Goal: Information Seeking & Learning: Learn about a topic

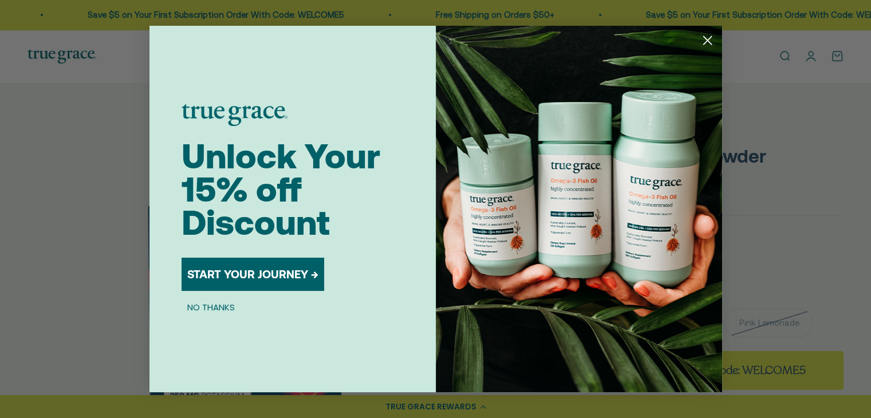
scroll to position [0, 894]
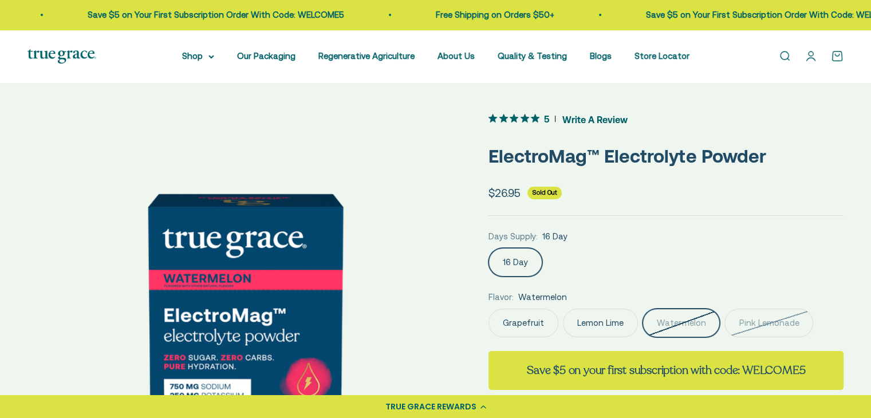
scroll to position [0, 894]
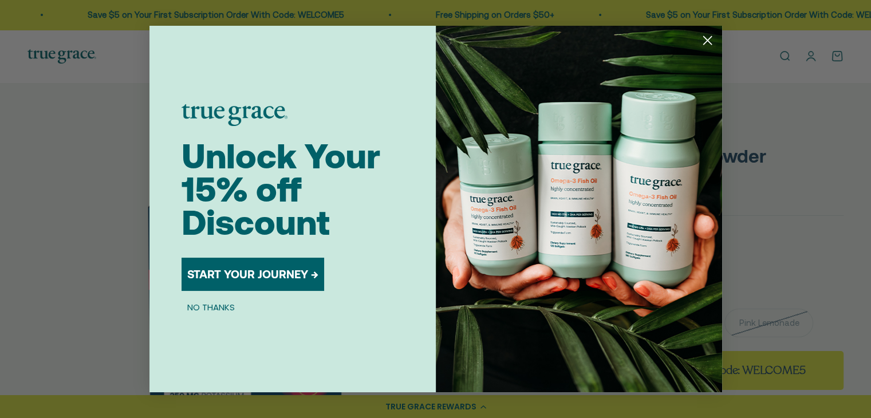
click at [710, 39] on circle "Close dialog" at bounding box center [706, 40] width 19 height 19
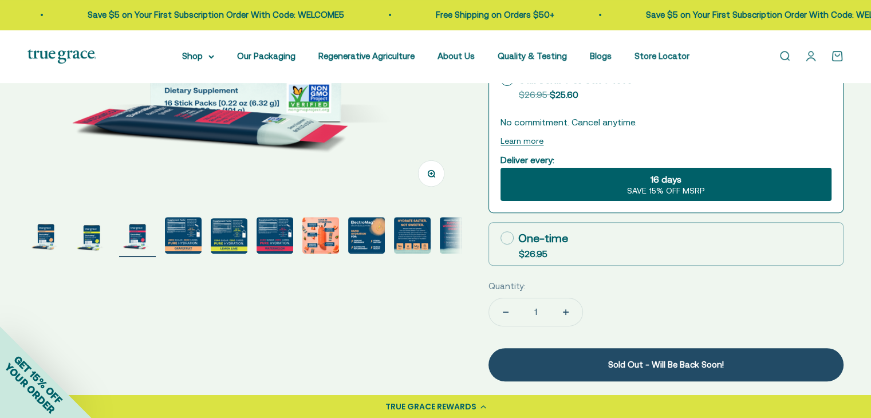
scroll to position [343, 0]
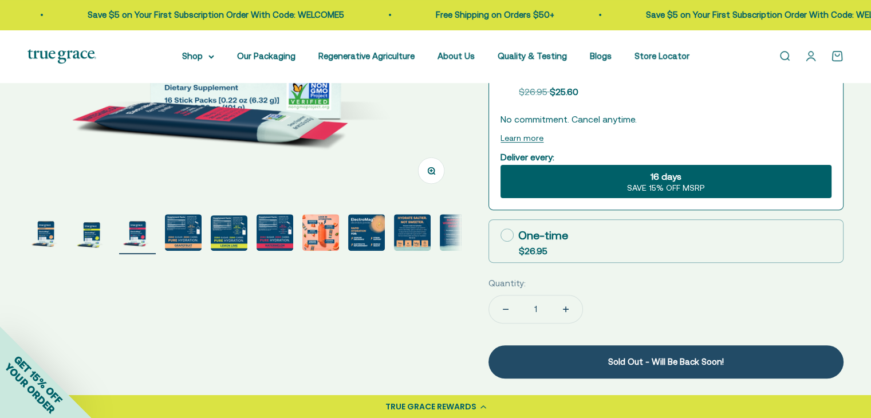
click at [43, 239] on img "Go to item 1" at bounding box center [45, 232] width 37 height 37
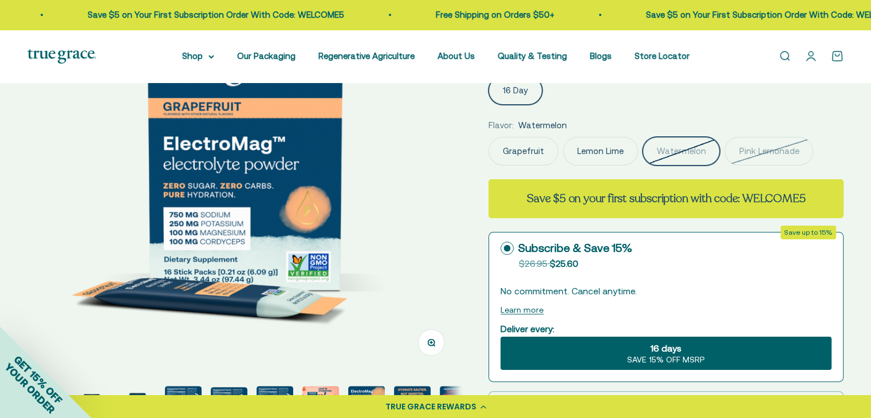
scroll to position [229, 0]
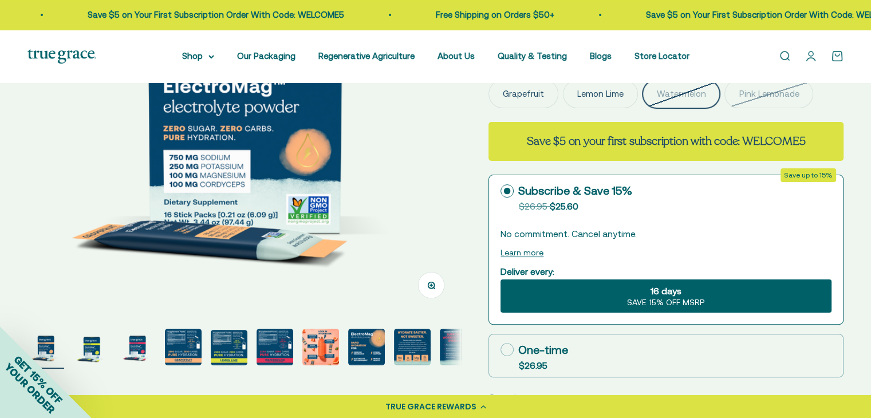
click at [89, 350] on div "GET 15% OFF YOUR ORDER" at bounding box center [46, 372] width 92 height 92
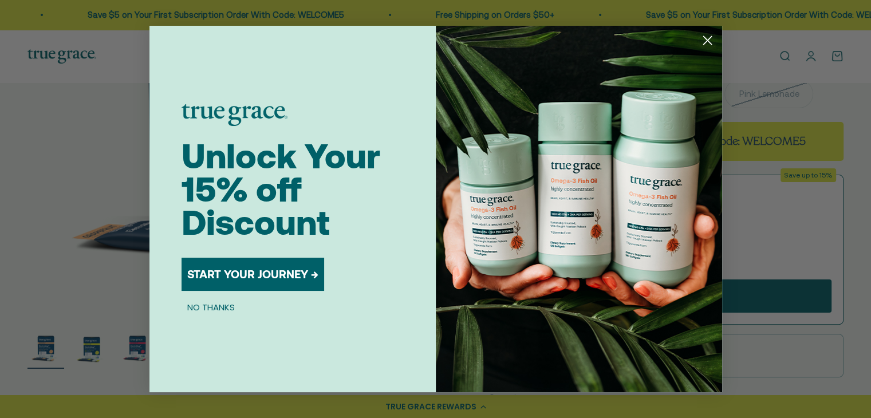
click at [706, 37] on circle "Close dialog" at bounding box center [706, 40] width 19 height 19
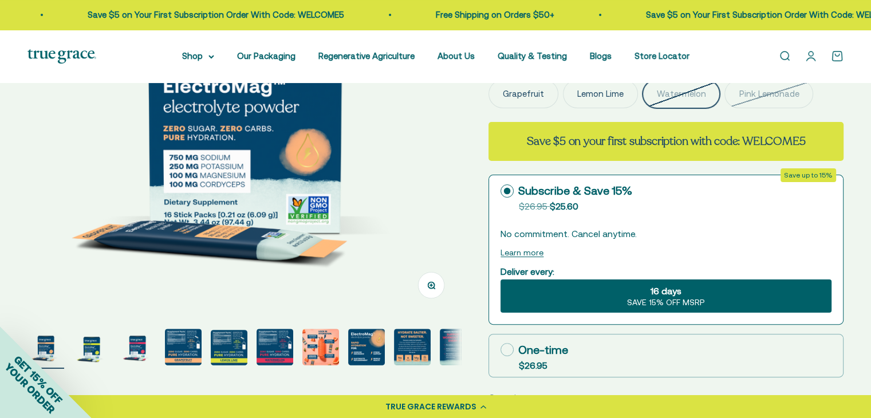
click at [82, 351] on div "GET 15% OFF YOUR ORDER" at bounding box center [46, 372] width 92 height 92
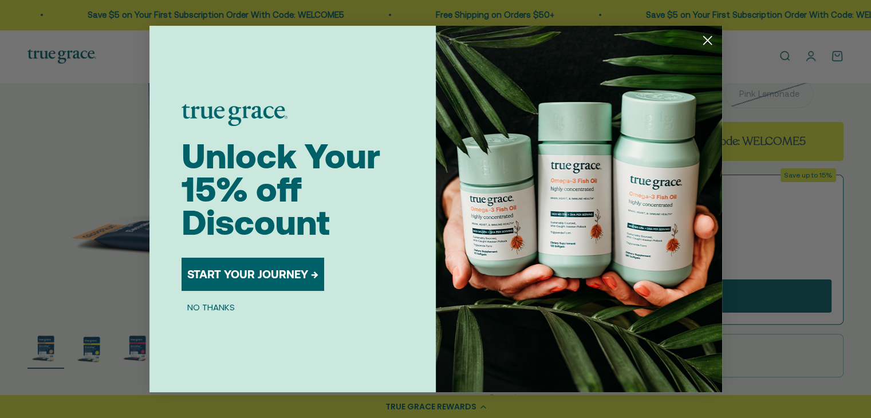
click at [88, 351] on div "Close dialog Unlock Your 15% off Discount START YOUR JOURNEY → NO THANKS Submit" at bounding box center [435, 209] width 871 height 418
click at [705, 37] on circle "Close dialog" at bounding box center [706, 40] width 19 height 19
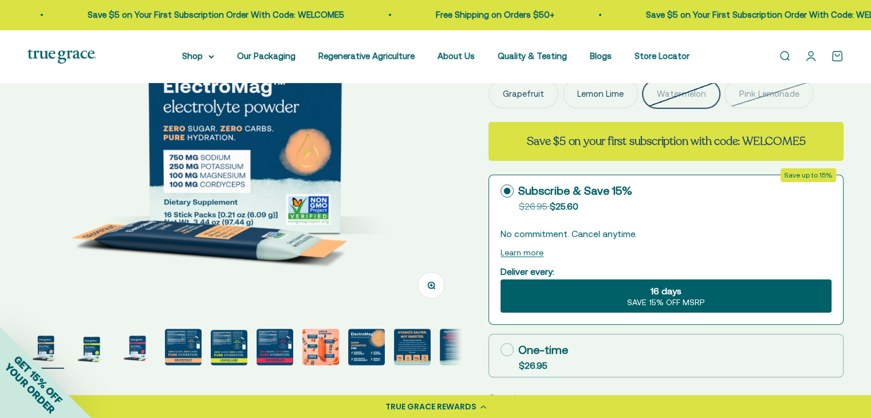
click at [136, 347] on img "Go to item 3" at bounding box center [137, 347] width 37 height 37
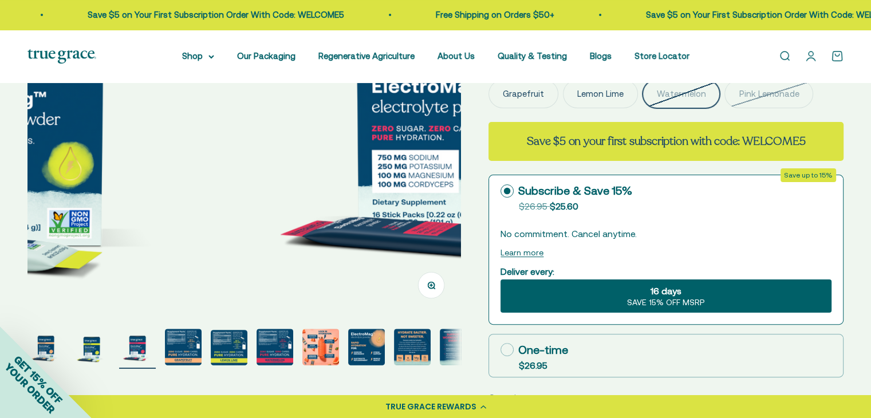
scroll to position [0, 894]
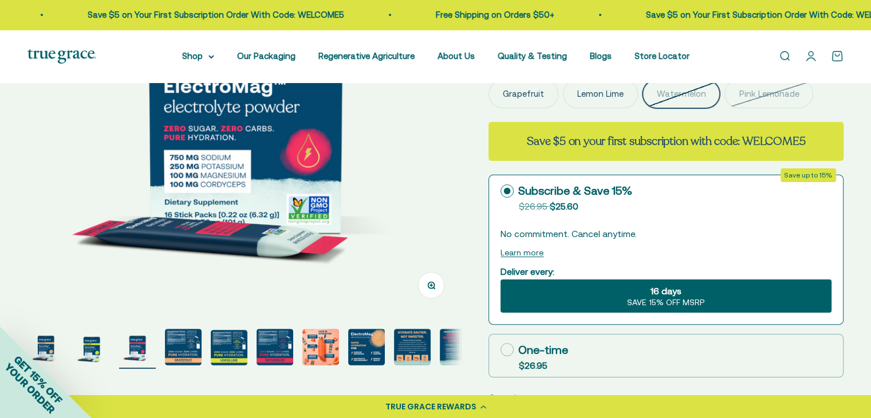
click at [90, 346] on div "GET 15% OFF YOUR ORDER" at bounding box center [46, 372] width 92 height 92
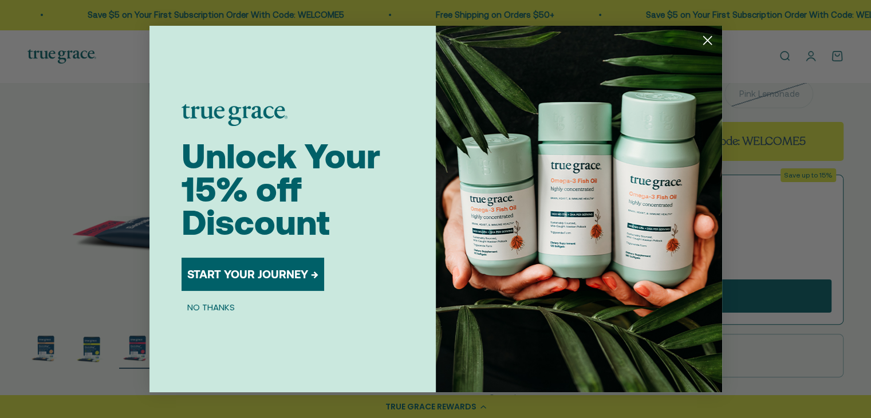
click at [711, 37] on circle "Close dialog" at bounding box center [706, 40] width 19 height 19
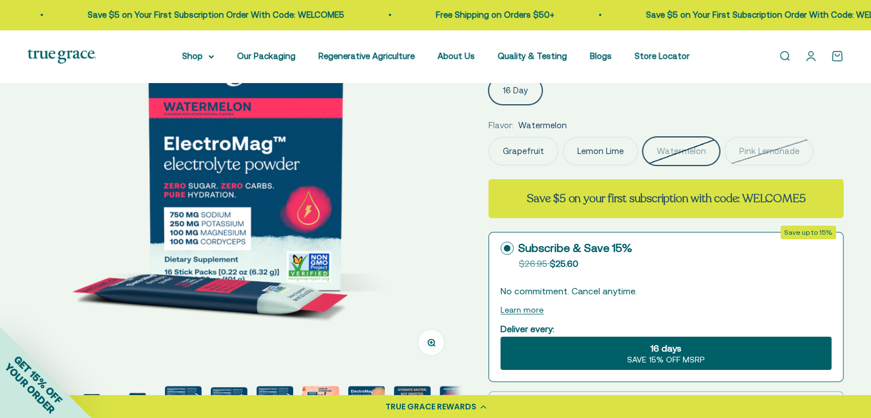
scroll to position [229, 0]
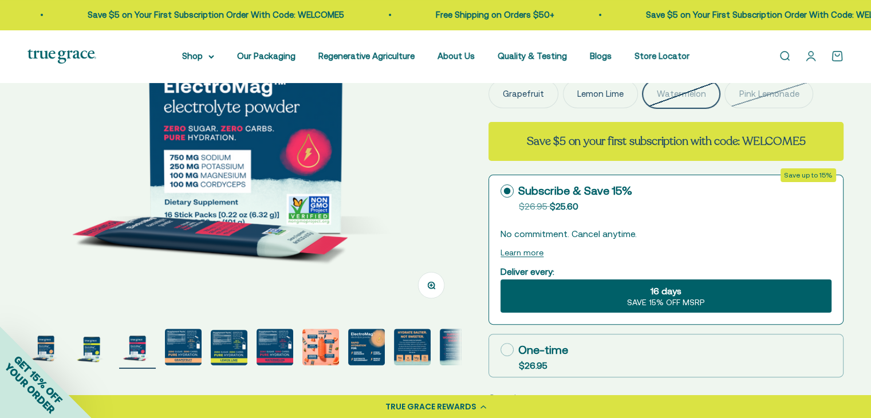
click at [234, 215] on img at bounding box center [244, 98] width 433 height 433
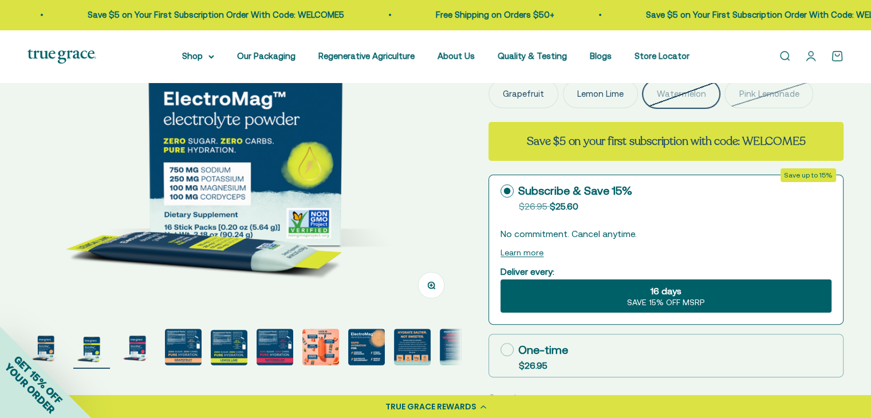
click at [216, 357] on img "Go to item 5" at bounding box center [229, 347] width 37 height 35
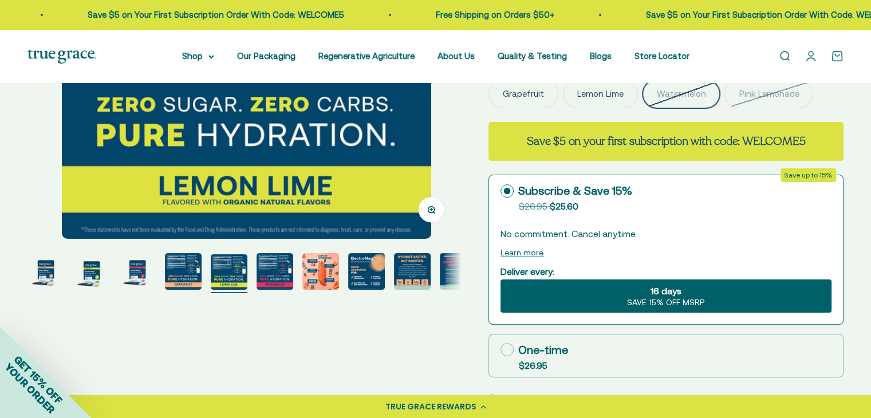
scroll to position [0, 1788]
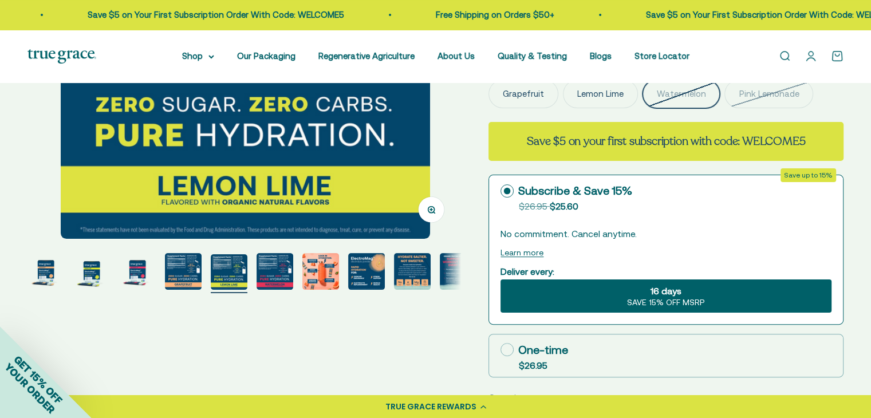
click at [183, 264] on img "Go to item 4" at bounding box center [183, 271] width 37 height 37
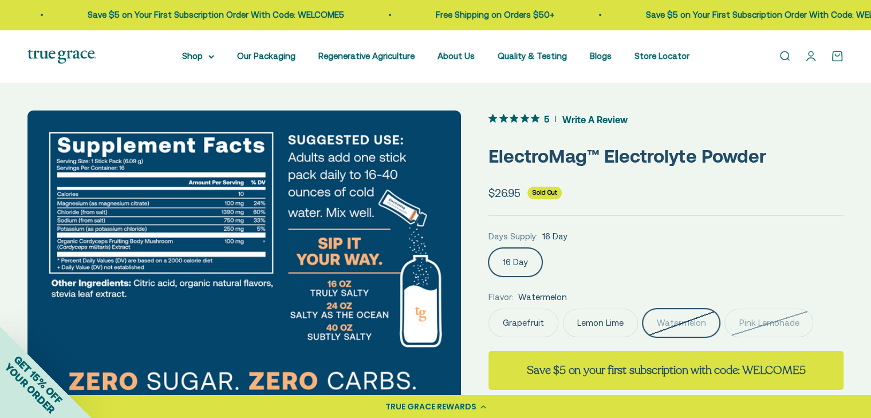
scroll to position [0, 0]
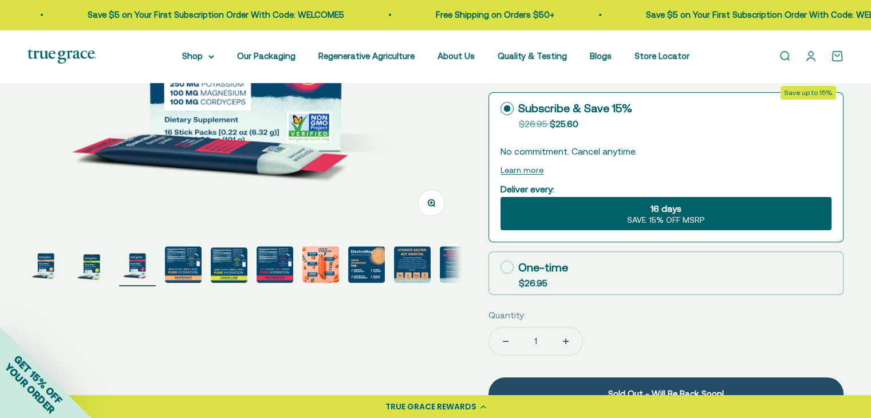
scroll to position [343, 0]
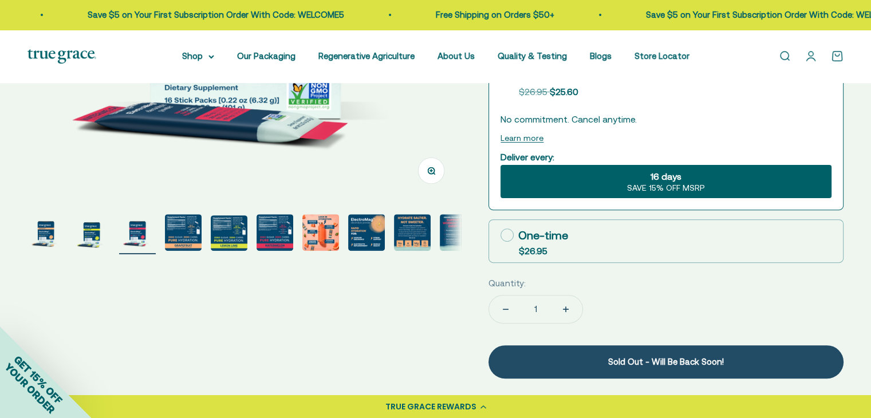
click at [325, 232] on img "Go to item 7" at bounding box center [320, 232] width 37 height 37
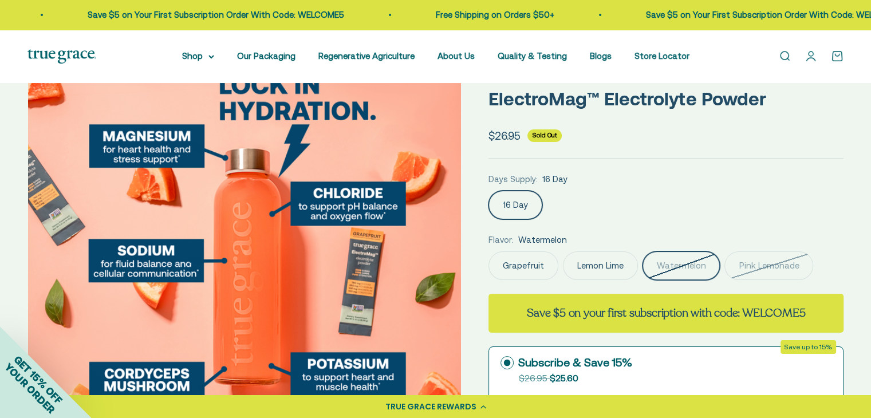
scroll to position [114, 0]
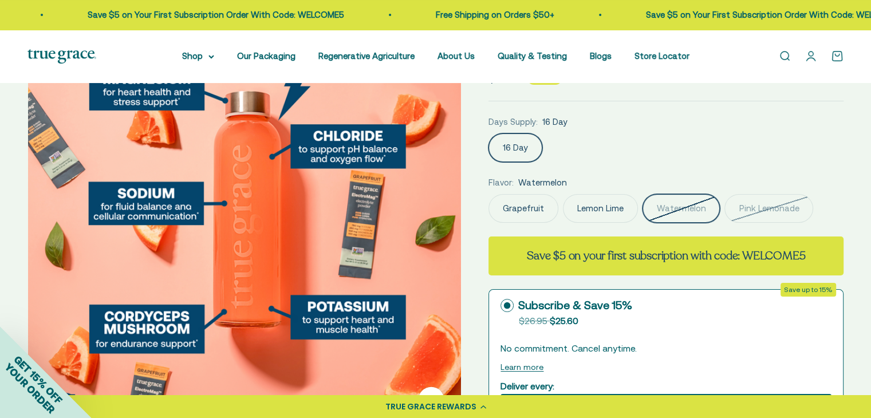
click at [273, 211] on img at bounding box center [244, 212] width 433 height 433
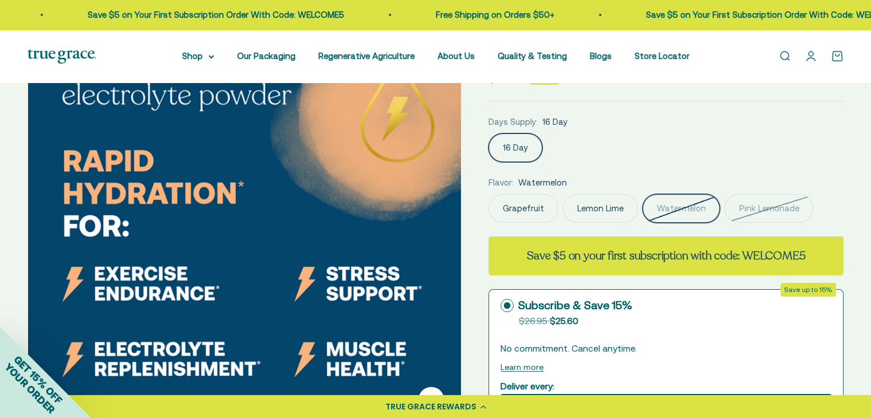
scroll to position [286, 0]
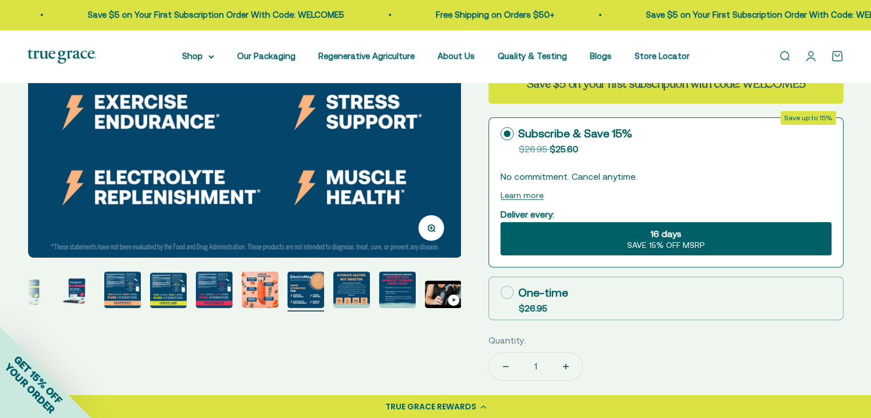
click at [390, 296] on img "Go to item 10" at bounding box center [397, 289] width 37 height 37
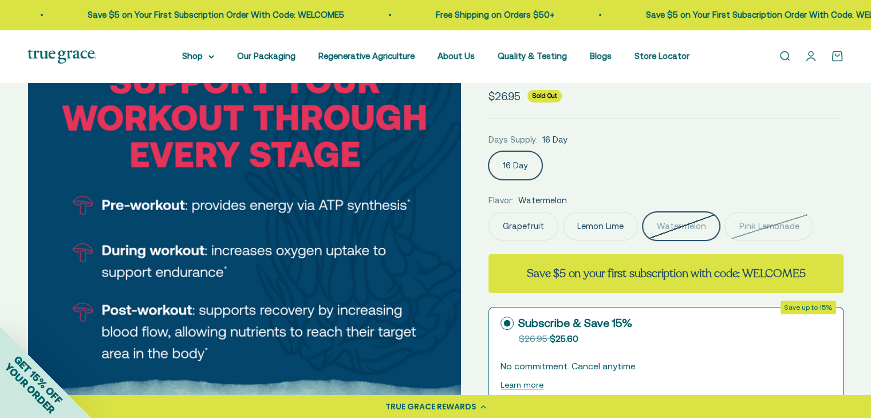
scroll to position [114, 0]
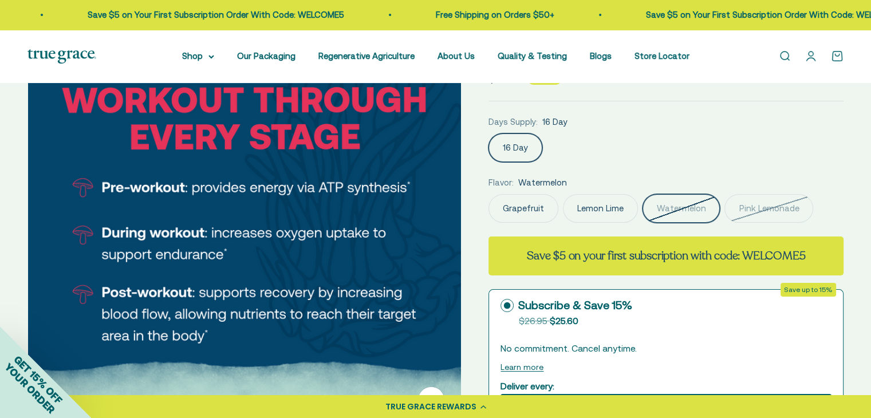
click at [311, 200] on img at bounding box center [244, 212] width 433 height 433
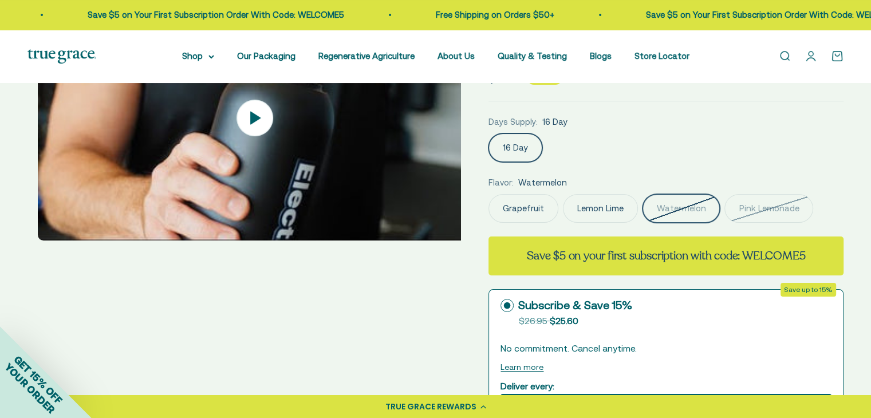
scroll to position [0, 4471]
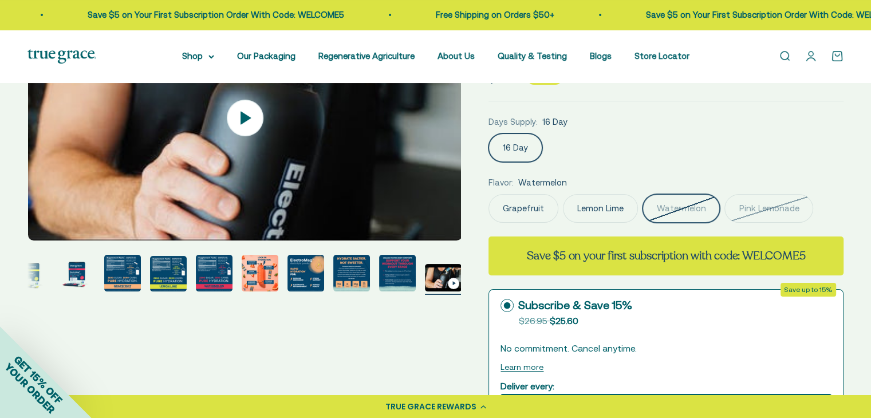
click at [204, 272] on img "Go to item 6" at bounding box center [214, 273] width 37 height 37
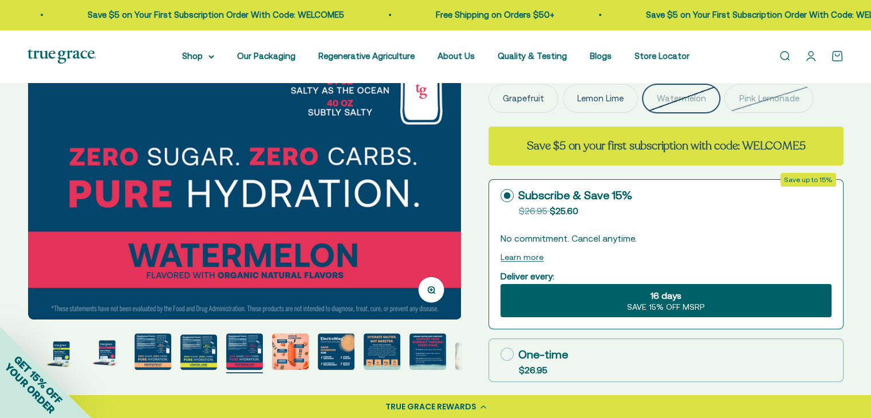
scroll to position [229, 0]
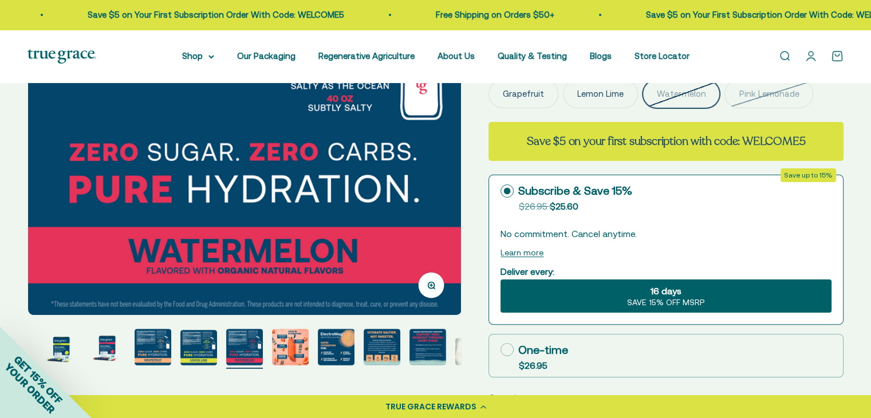
click at [58, 351] on div "GET 15% OFF YOUR ORDER" at bounding box center [46, 372] width 92 height 92
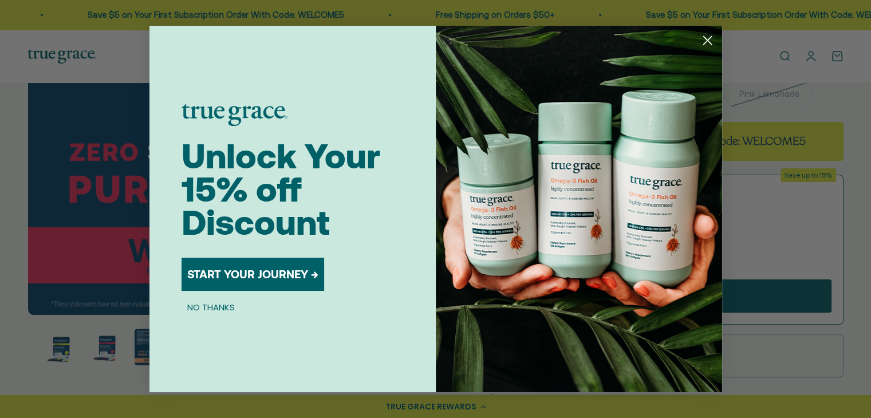
click at [706, 41] on circle "Close dialog" at bounding box center [706, 40] width 19 height 19
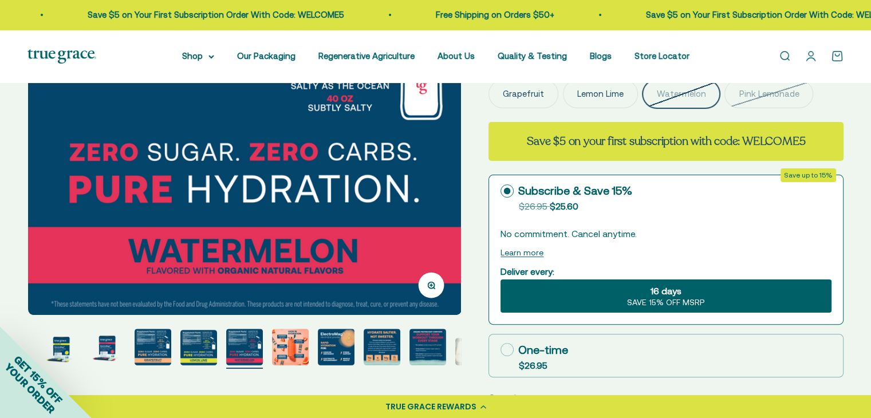
click at [60, 346] on div "GET 15% OFF YOUR ORDER" at bounding box center [46, 372] width 92 height 92
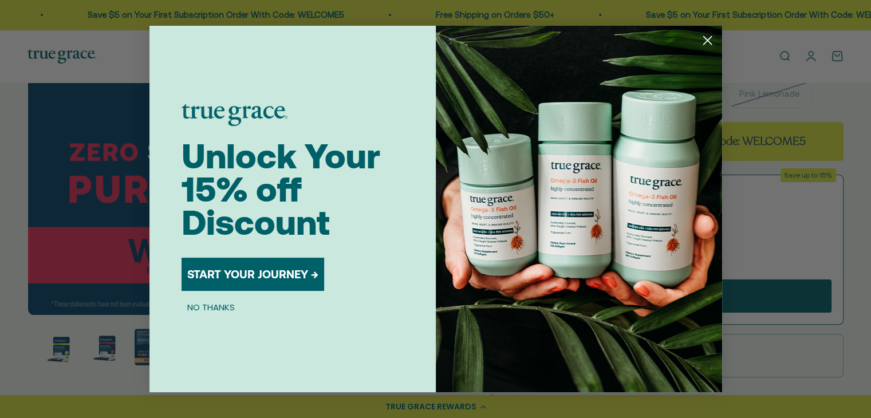
click at [708, 38] on icon "Close dialog" at bounding box center [707, 41] width 8 height 8
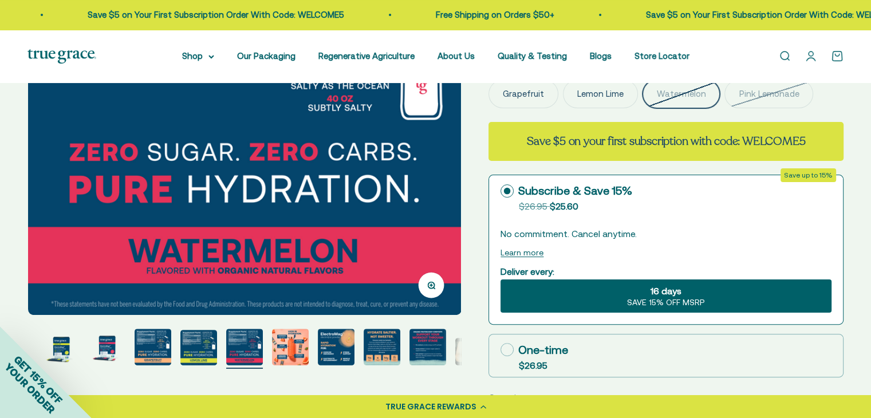
click at [109, 349] on img "Go to item 3" at bounding box center [107, 347] width 37 height 37
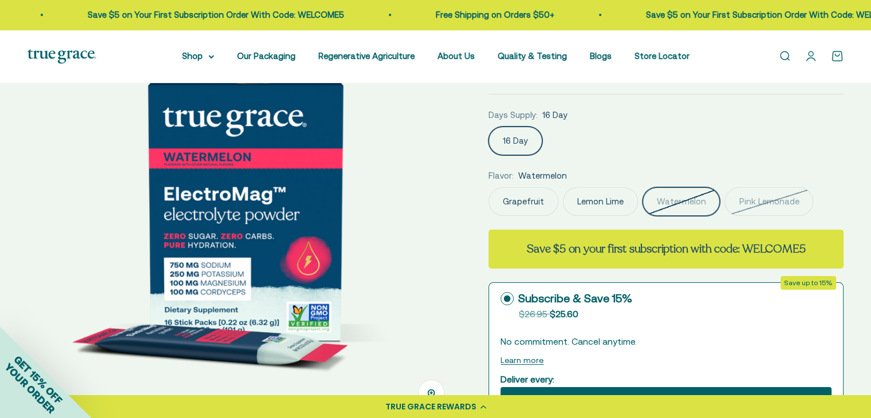
scroll to position [0, 0]
